Goal: Contribute content: Add original content to the website for others to see

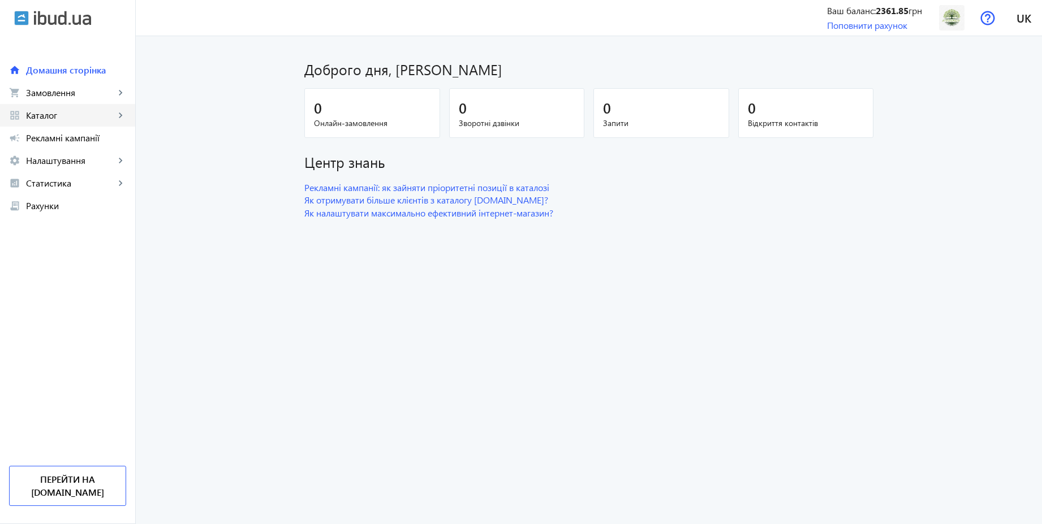
click at [59, 113] on span "Каталог" at bounding box center [70, 115] width 89 height 11
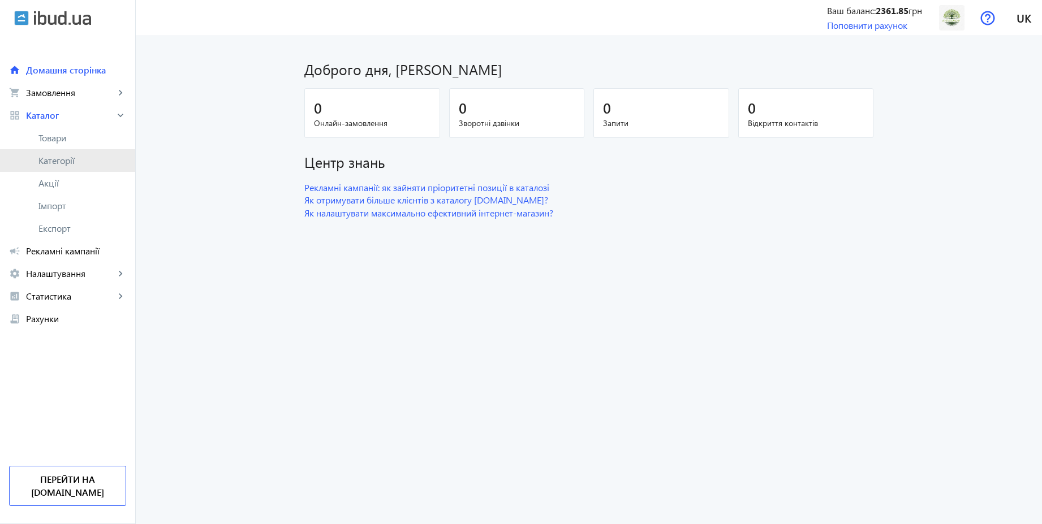
click at [58, 160] on span "Категорії" at bounding box center [82, 160] width 88 height 11
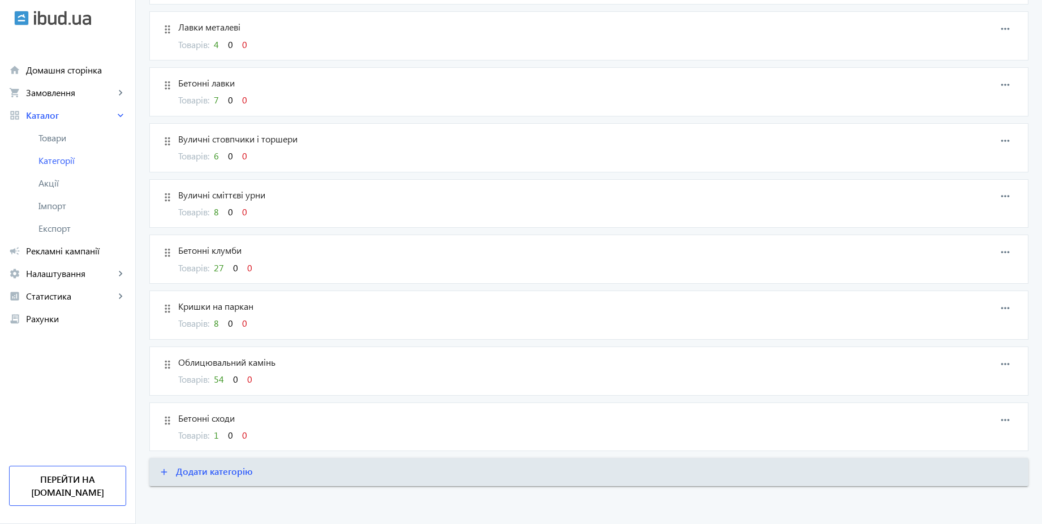
scroll to position [643, 0]
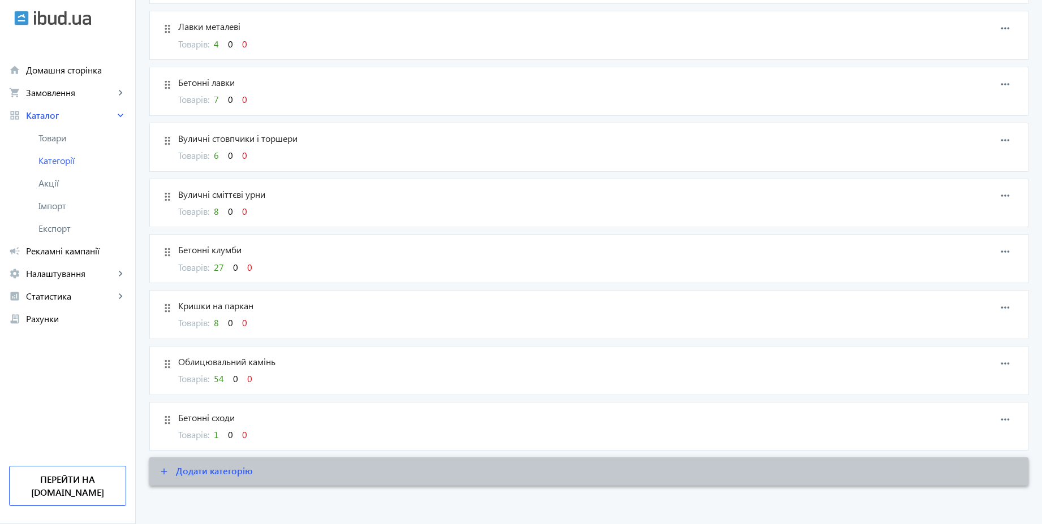
click at [200, 472] on span "Додати категорію" at bounding box center [214, 471] width 77 height 12
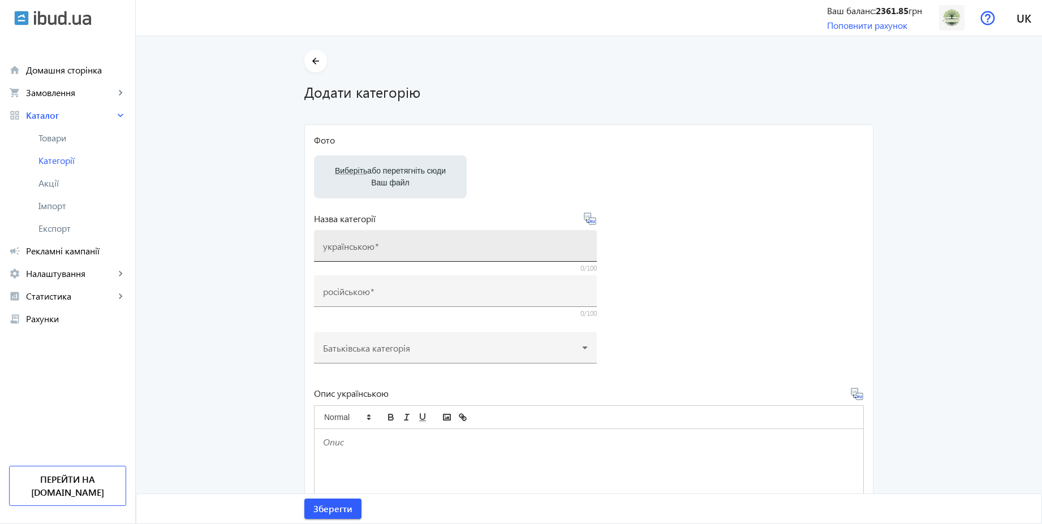
click at [391, 245] on input "українською" at bounding box center [455, 250] width 265 height 12
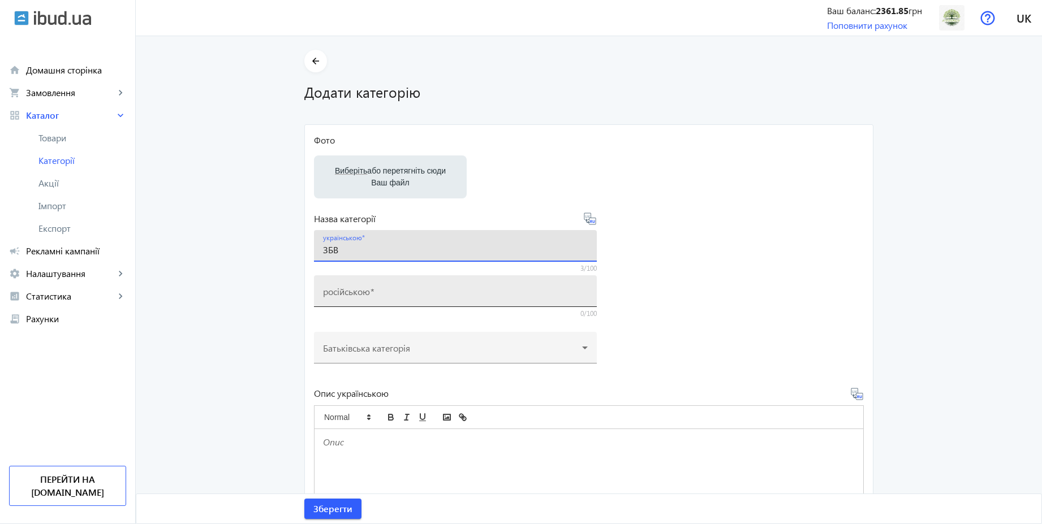
type input "ЗБВ"
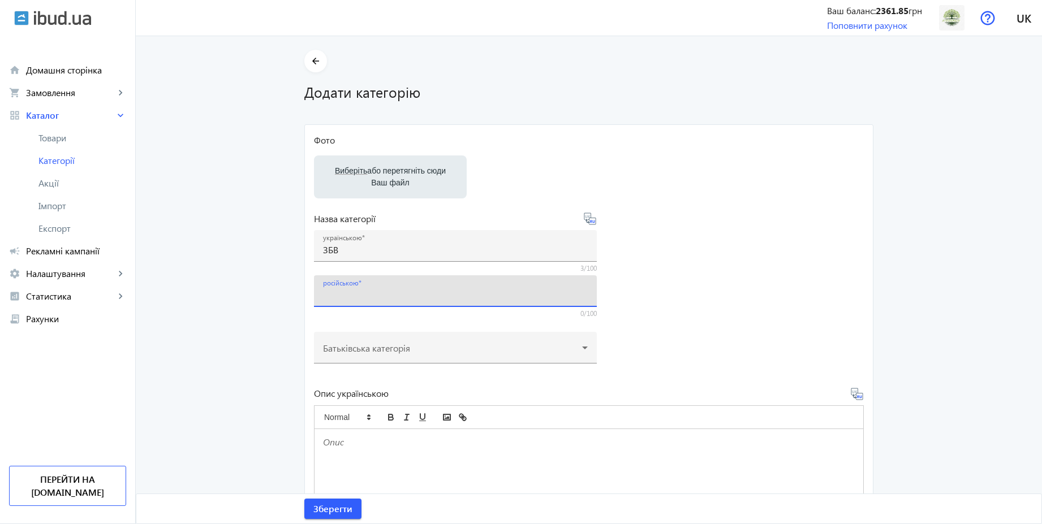
click at [423, 293] on input "російською" at bounding box center [455, 295] width 265 height 12
type input "ЖБИ"
click at [260, 293] on main "arrow_back Додати категорію Фото Виберіть або перетягніть сюди Ваш файл Назва к…" at bounding box center [589, 364] width 906 height 628
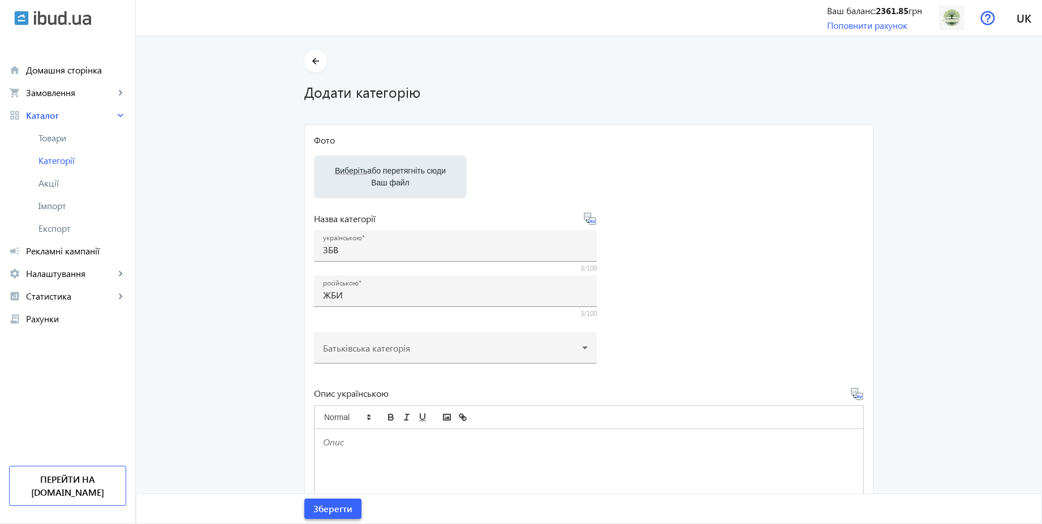
click at [327, 511] on span "Зберегти" at bounding box center [332, 509] width 39 height 12
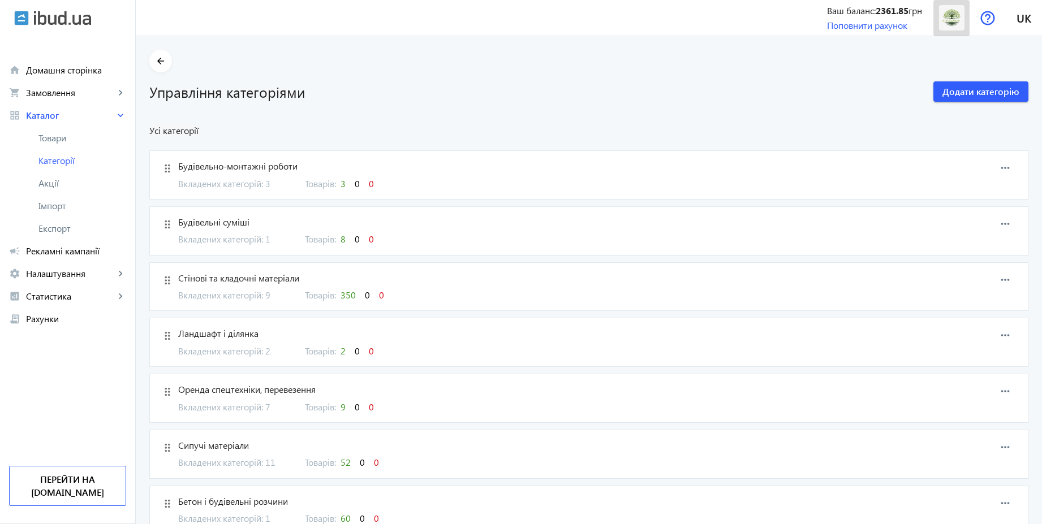
click at [957, 24] on img at bounding box center [951, 17] width 25 height 25
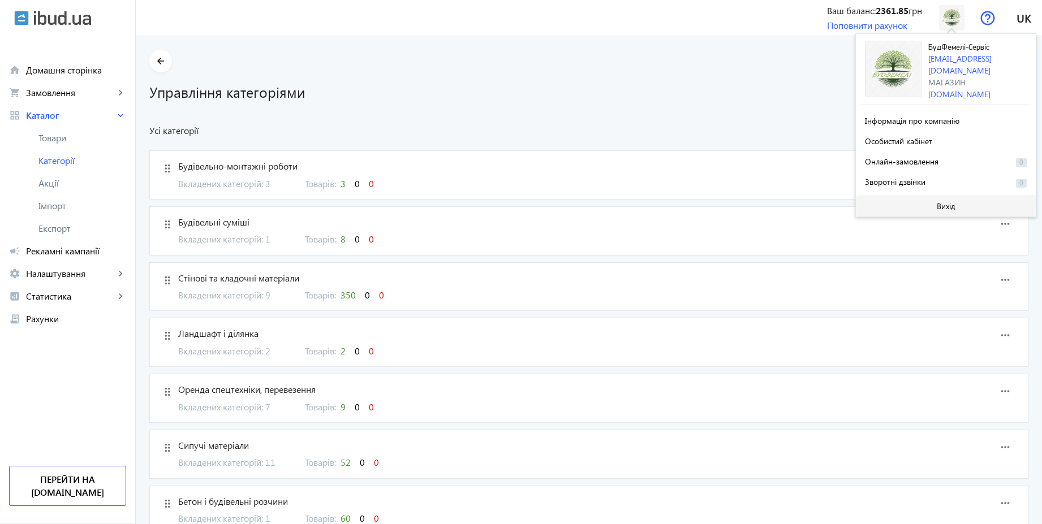
click at [947, 205] on span "Вихід" at bounding box center [946, 206] width 19 height 9
